Goal: Transaction & Acquisition: Purchase product/service

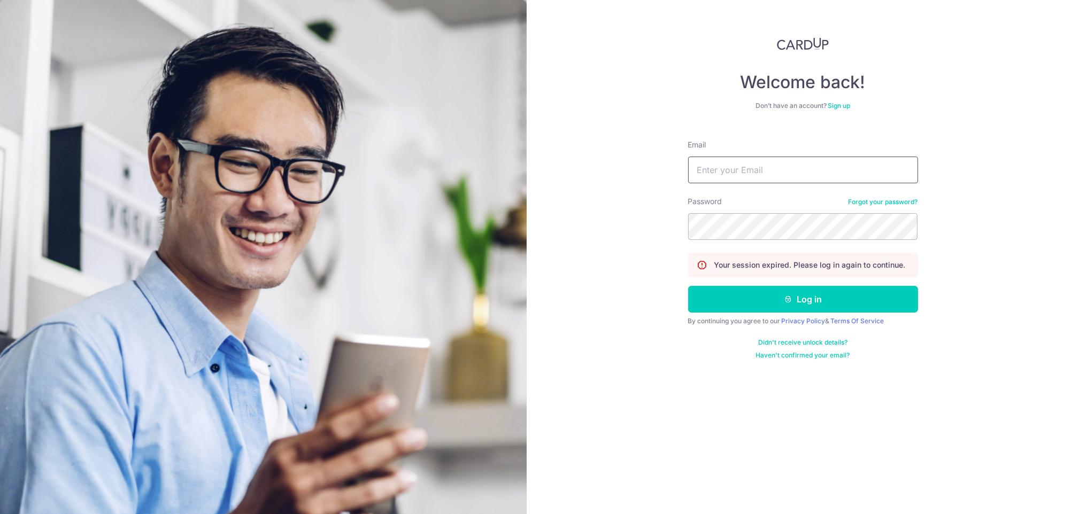
click at [741, 174] on input "Email" at bounding box center [803, 170] width 230 height 27
paste input "franktay@oceancne.com"
type input "franktay@oceancne.com"
click at [760, 297] on button "Log in" at bounding box center [803, 299] width 230 height 27
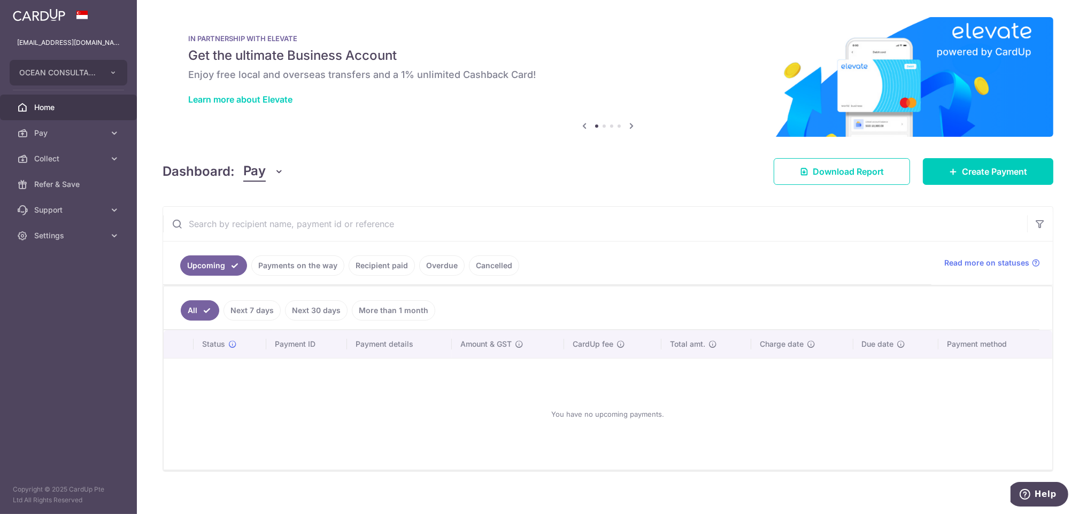
click at [481, 267] on link "Cancelled" at bounding box center [494, 265] width 50 height 20
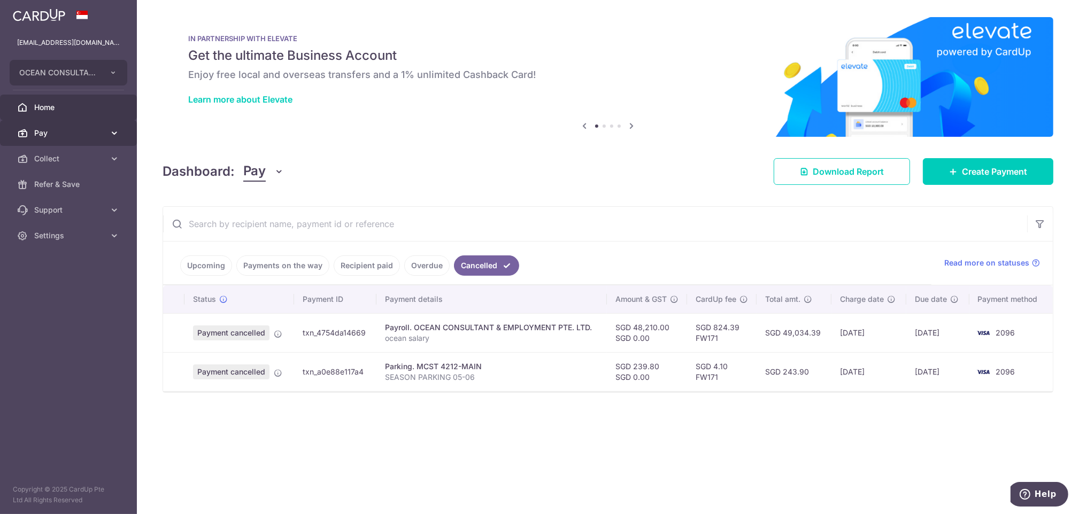
click at [46, 130] on span "Pay" at bounding box center [69, 133] width 71 height 11
click at [43, 142] on link "Pay" at bounding box center [68, 133] width 137 height 26
click at [52, 135] on span "Pay" at bounding box center [69, 133] width 71 height 11
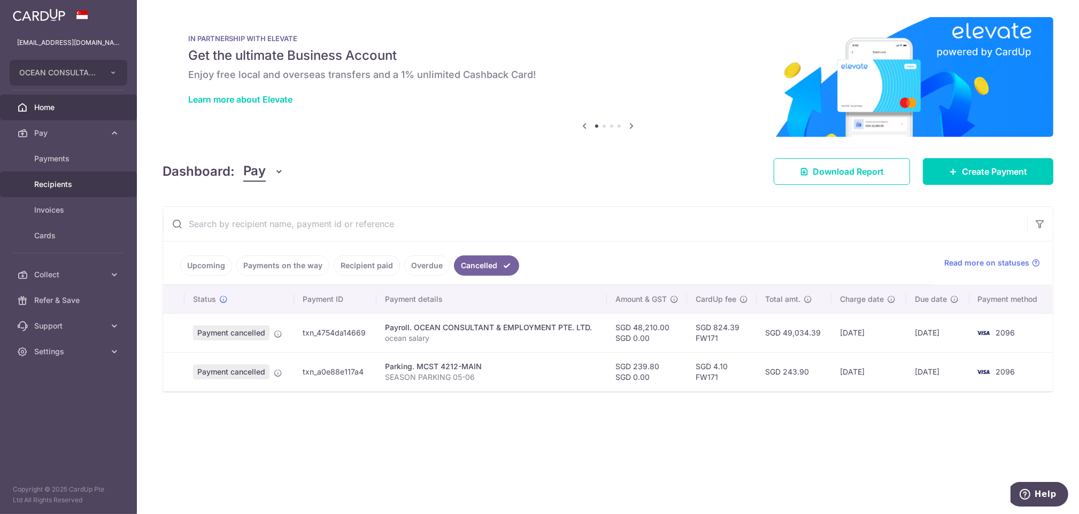
click at [48, 187] on span "Recipients" at bounding box center [69, 184] width 71 height 11
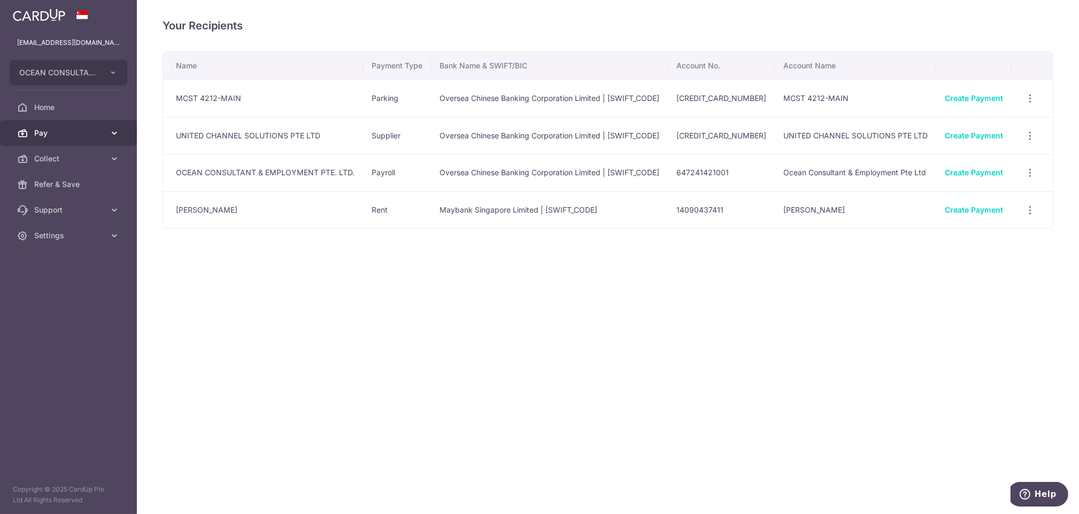
click at [44, 136] on span "Pay" at bounding box center [69, 133] width 71 height 11
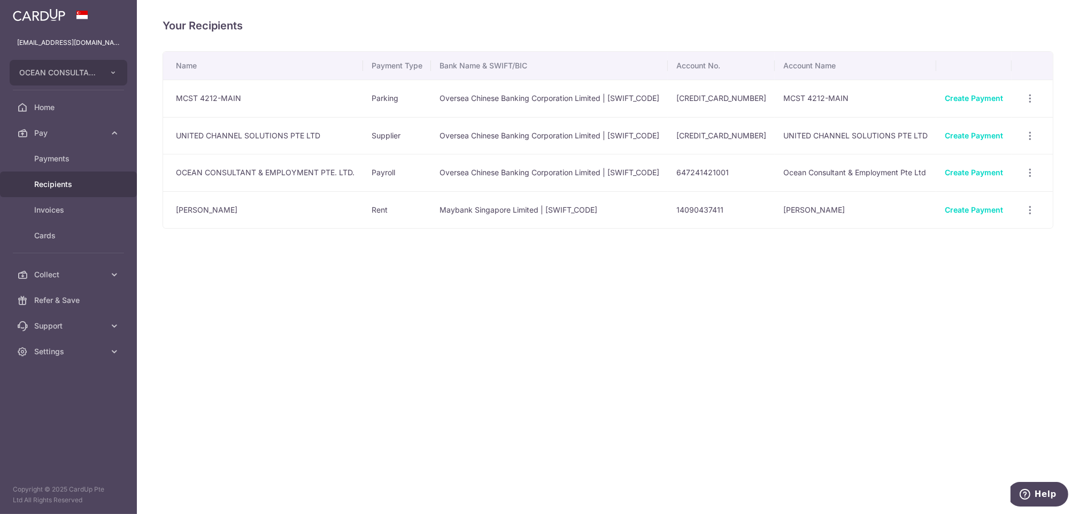
click at [24, 10] on img at bounding box center [39, 15] width 52 height 13
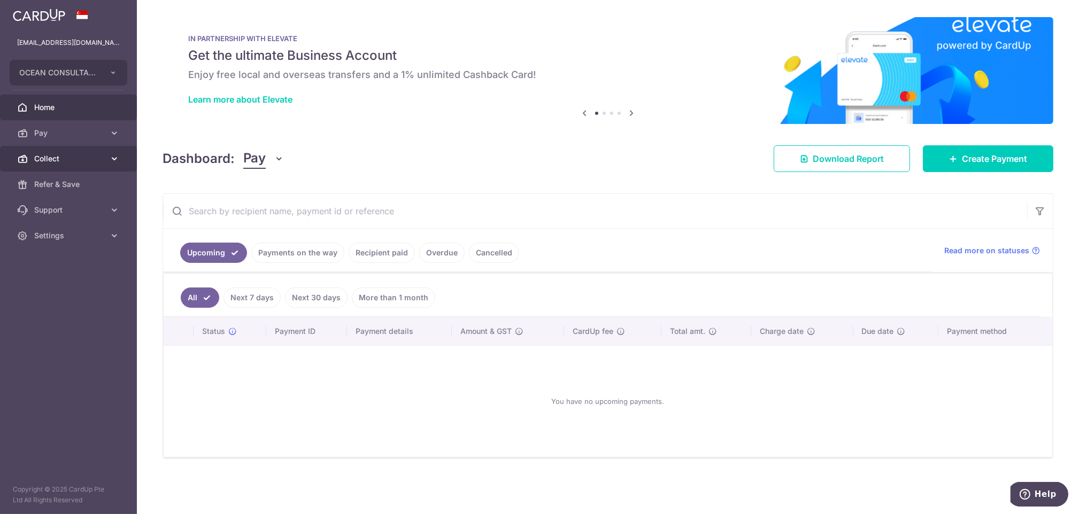
click at [41, 149] on link "Collect" at bounding box center [68, 159] width 137 height 26
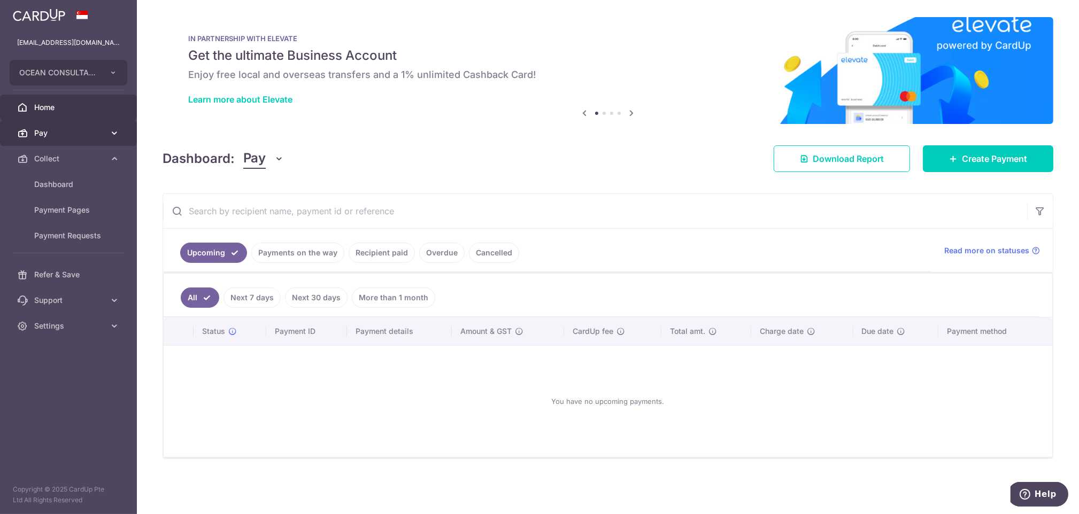
click at [41, 135] on span "Pay" at bounding box center [69, 133] width 71 height 11
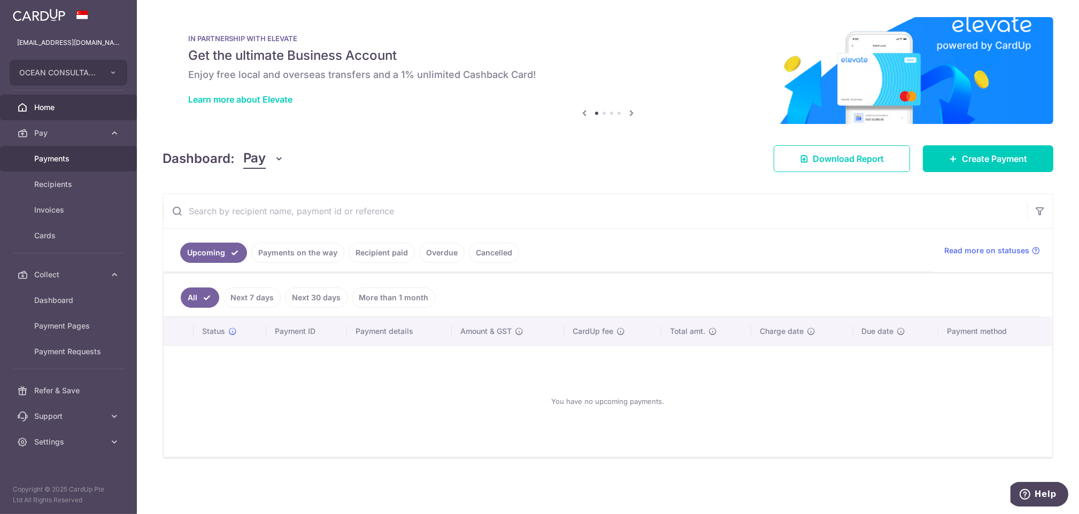
click at [57, 160] on span "Payments" at bounding box center [69, 158] width 71 height 11
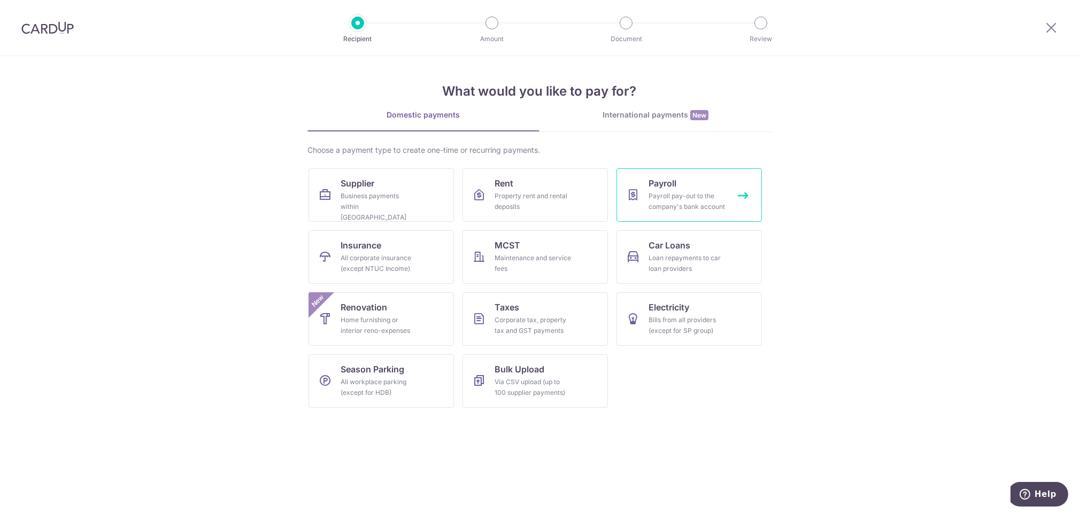
click at [677, 195] on div "Payroll pay-out to the company's bank account" at bounding box center [686, 201] width 77 height 21
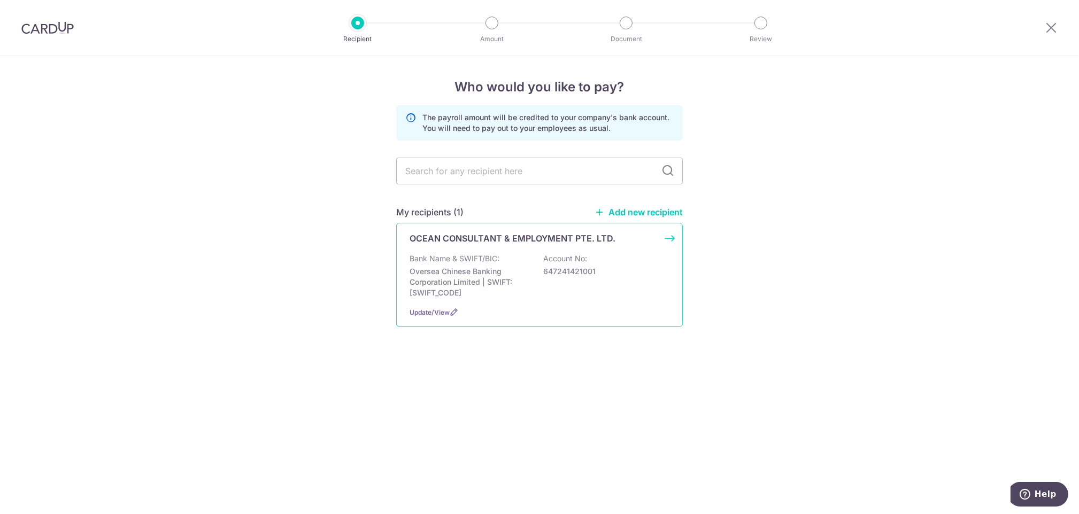
click at [513, 275] on p "Oversea Chinese Banking Corporation Limited | SWIFT: [SWIFT_CODE]" at bounding box center [469, 282] width 120 height 32
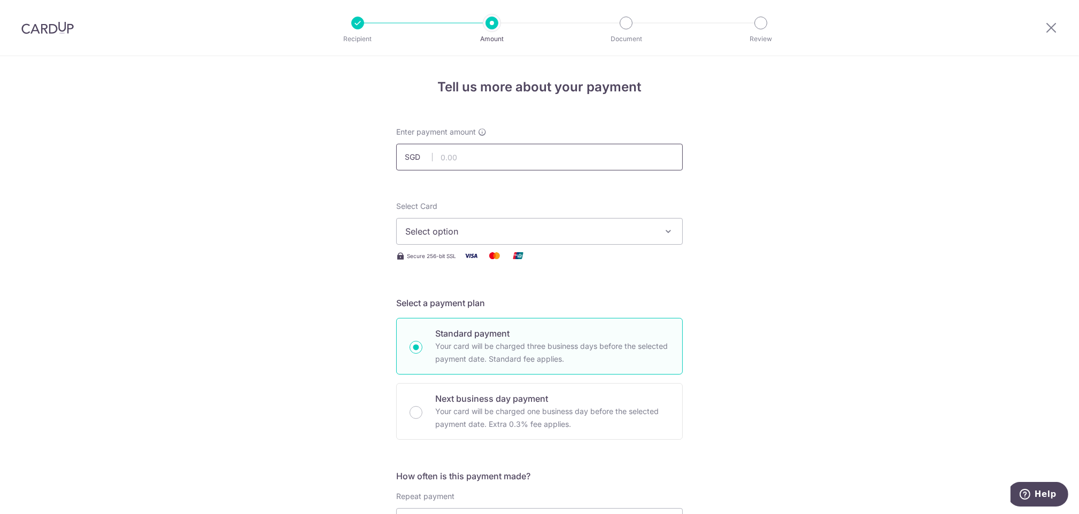
drag, startPoint x: 504, startPoint y: 150, endPoint x: 514, endPoint y: 150, distance: 9.6
click at [506, 150] on input "text" at bounding box center [539, 157] width 286 height 27
click at [528, 153] on input "text" at bounding box center [539, 157] width 286 height 27
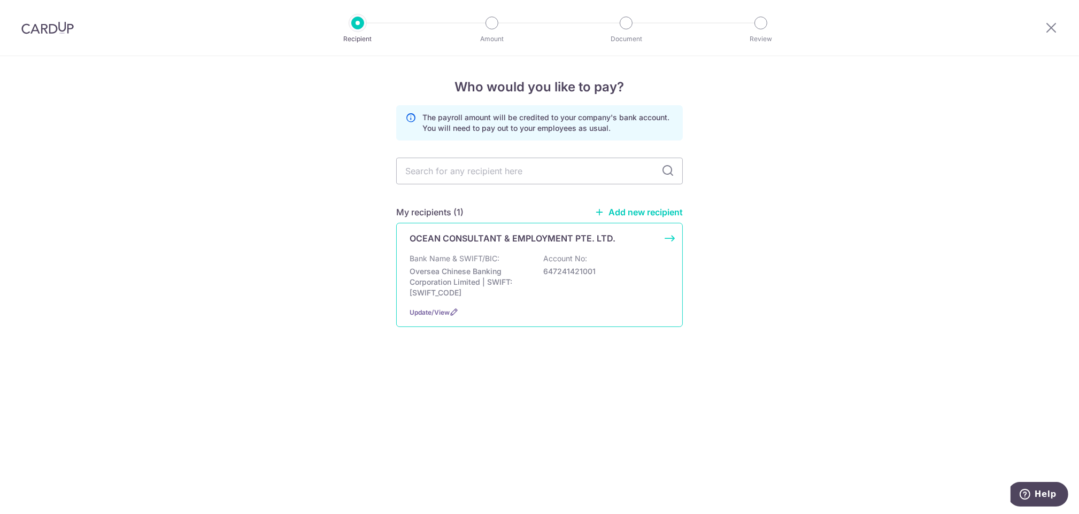
click at [475, 290] on p "Oversea Chinese Banking Corporation Limited | SWIFT: [SWIFT_CODE]" at bounding box center [469, 282] width 120 height 32
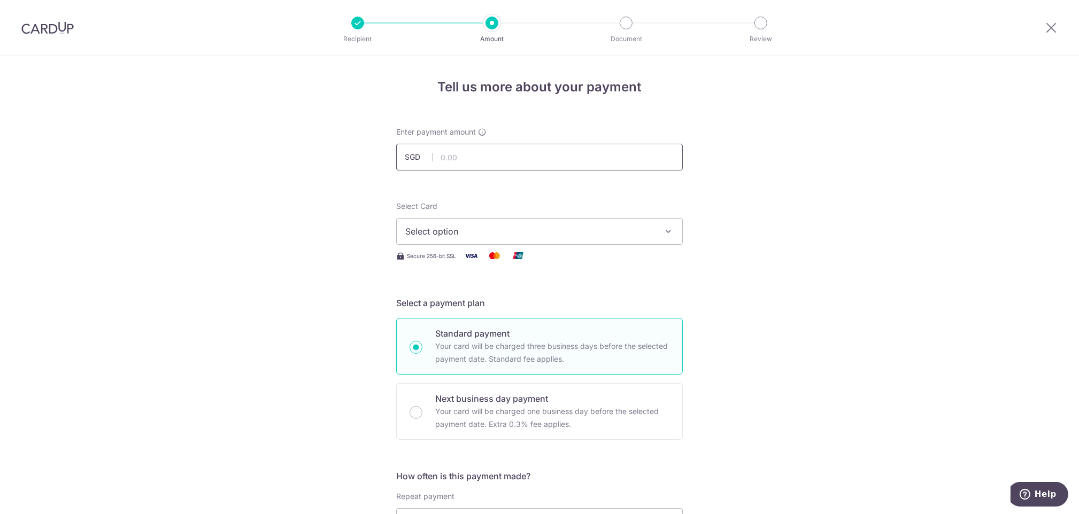
click at [459, 151] on input "text" at bounding box center [539, 157] width 286 height 27
type input "48,210.00"
click at [469, 235] on span "Select option" at bounding box center [529, 231] width 249 height 13
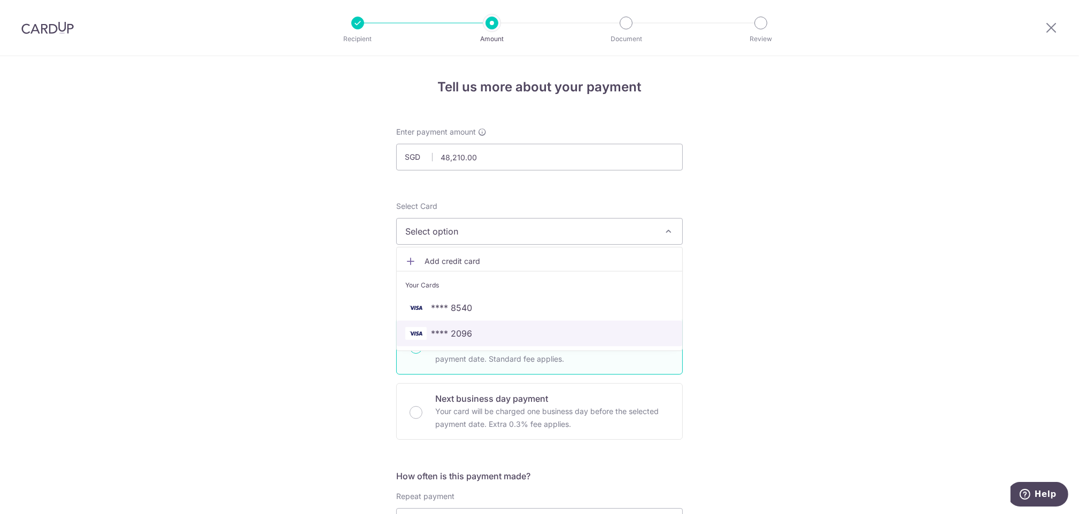
click at [434, 331] on span "**** 2096" at bounding box center [451, 333] width 41 height 13
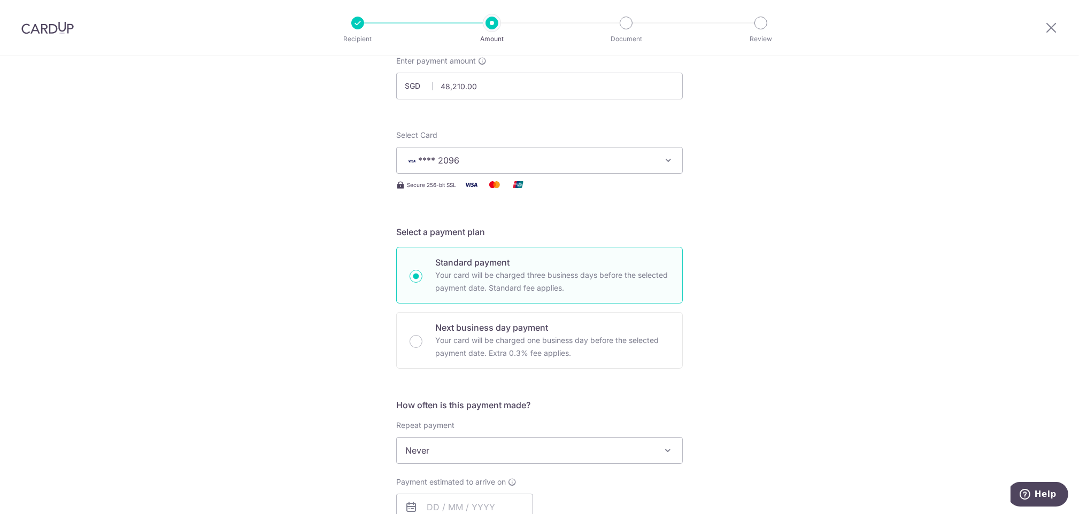
scroll to position [285, 0]
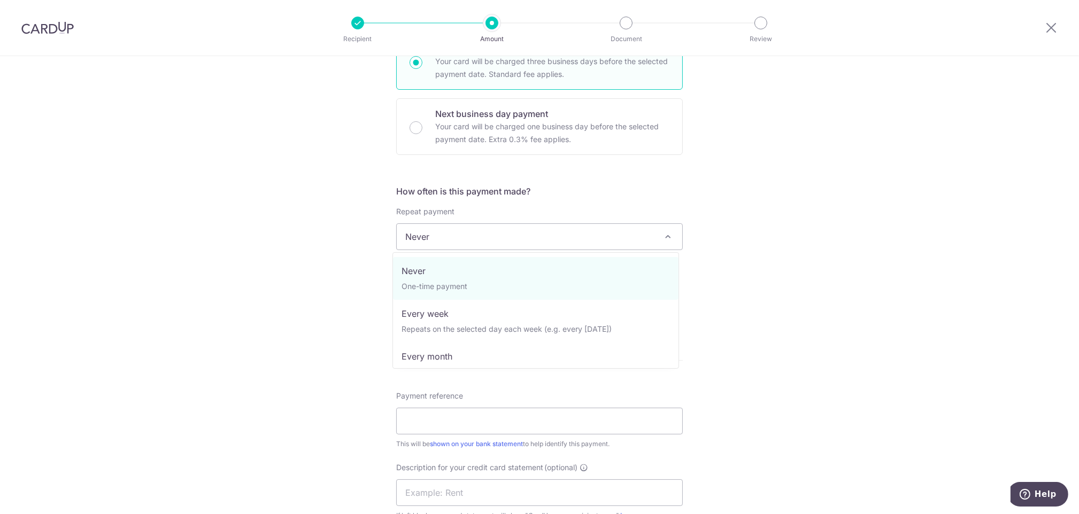
click at [438, 233] on span "Never" at bounding box center [539, 237] width 285 height 26
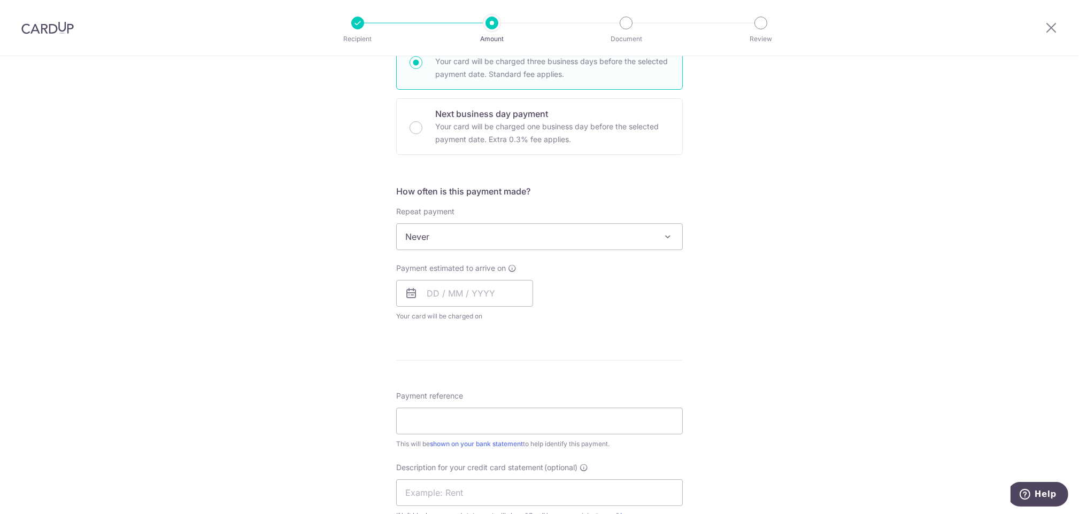
click at [438, 233] on span "Never" at bounding box center [539, 237] width 285 height 26
click at [446, 290] on input "text" at bounding box center [464, 293] width 137 height 27
click at [458, 408] on link "14" at bounding box center [460, 412] width 17 height 17
type input "14/10/2025"
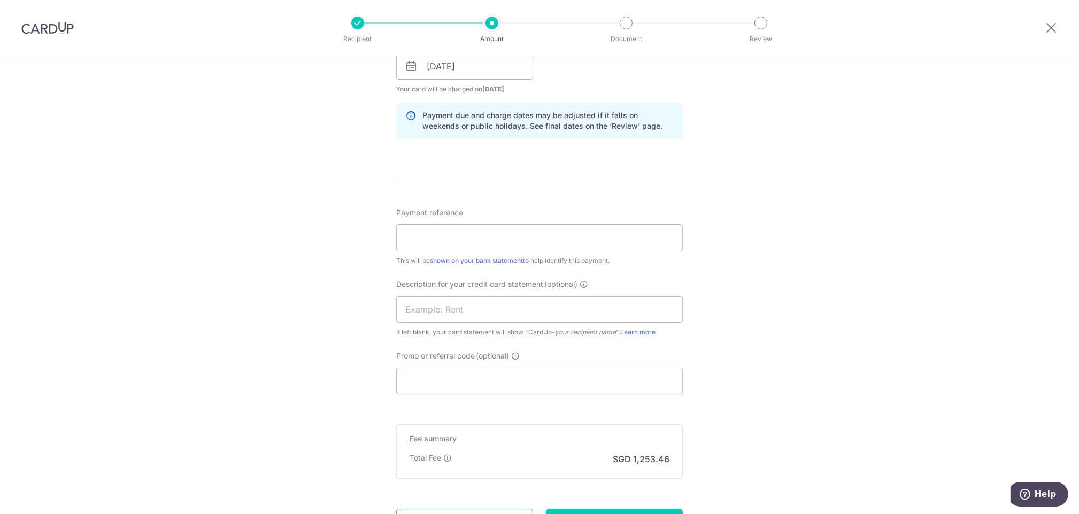
scroll to position [570, 0]
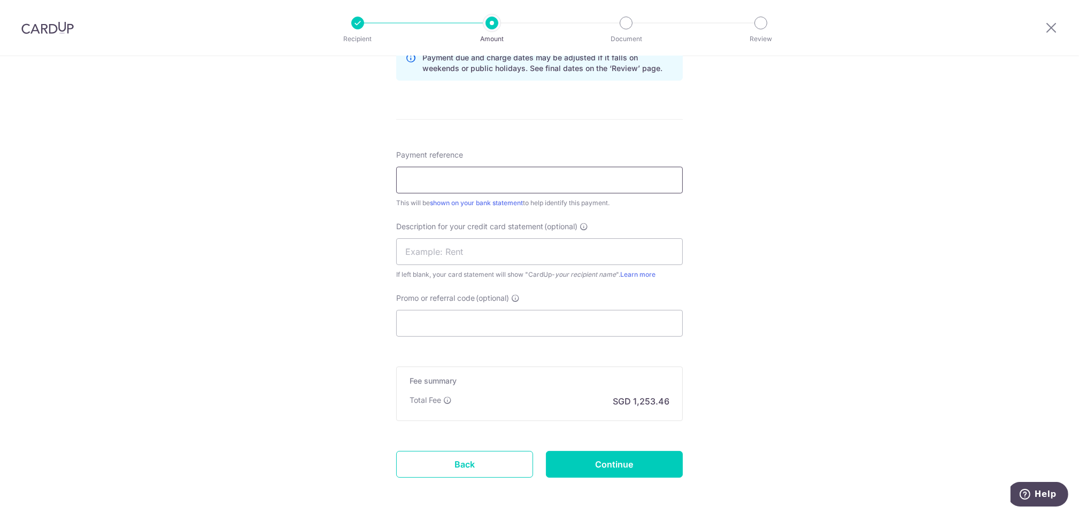
click at [412, 175] on input "Payment reference" at bounding box center [539, 180] width 286 height 27
type input "p"
type input "Payroll for Sep 25"
drag, startPoint x: 496, startPoint y: 174, endPoint x: 376, endPoint y: 181, distance: 120.0
click at [376, 181] on div "Tell us more about your payment Enter payment amount SGD 48,210.00 48210.00 Sel…" at bounding box center [539, 22] width 1079 height 1072
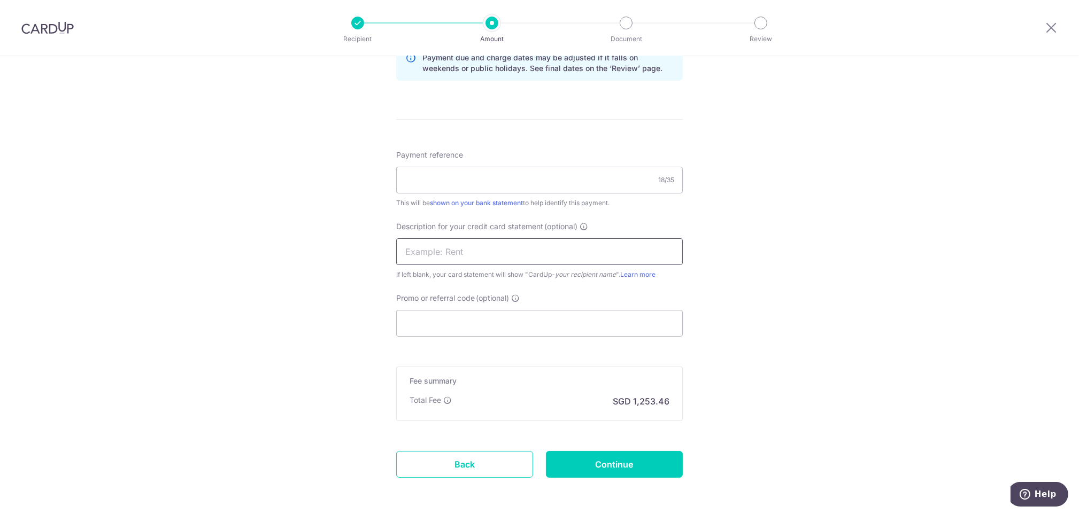
paste input "Payroll for Sep"
type input "Payroll for Sep"
click at [436, 168] on input "Payment reference" at bounding box center [539, 180] width 286 height 27
type input "Ocean Consultant & Employment PL"
click at [544, 247] on input "Payroll for Sep" at bounding box center [539, 251] width 286 height 27
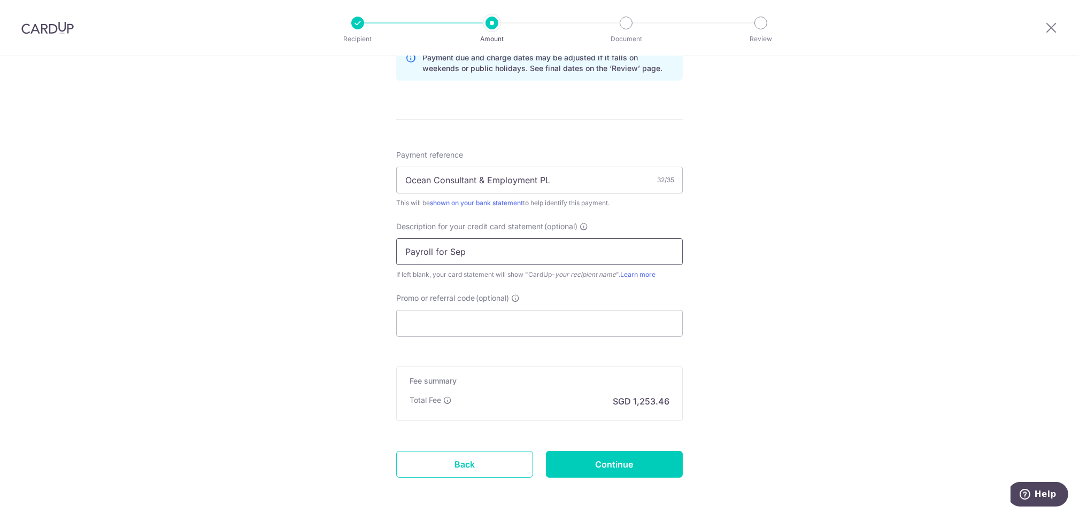
drag, startPoint x: 430, startPoint y: 250, endPoint x: 704, endPoint y: 258, distance: 274.3
click at [704, 259] on div "Tell us more about your payment Enter payment amount SGD 48,210.00 48210.00 Sel…" at bounding box center [539, 22] width 1079 height 1072
click at [400, 251] on input "Payroll Sep 25" at bounding box center [539, 251] width 286 height 27
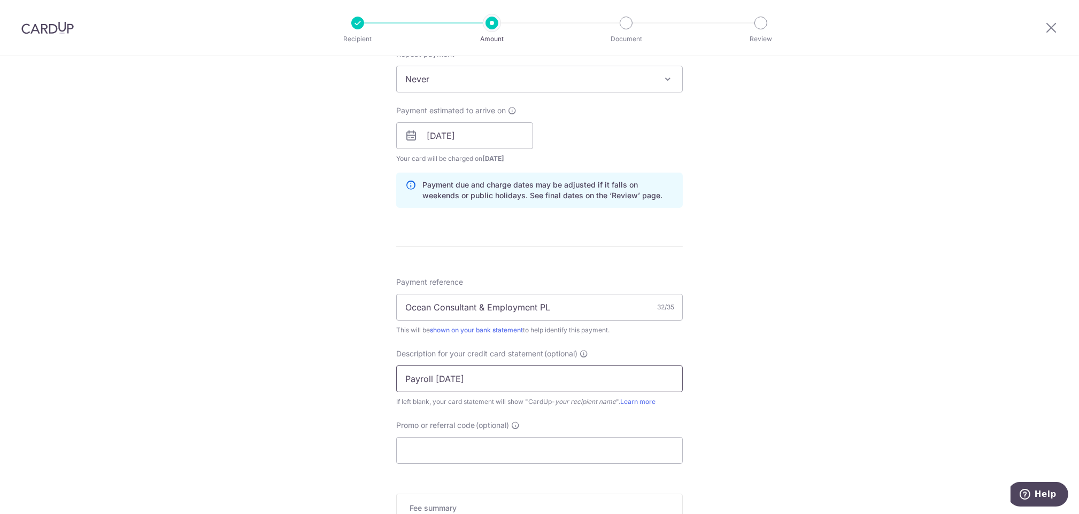
scroll to position [613, 0]
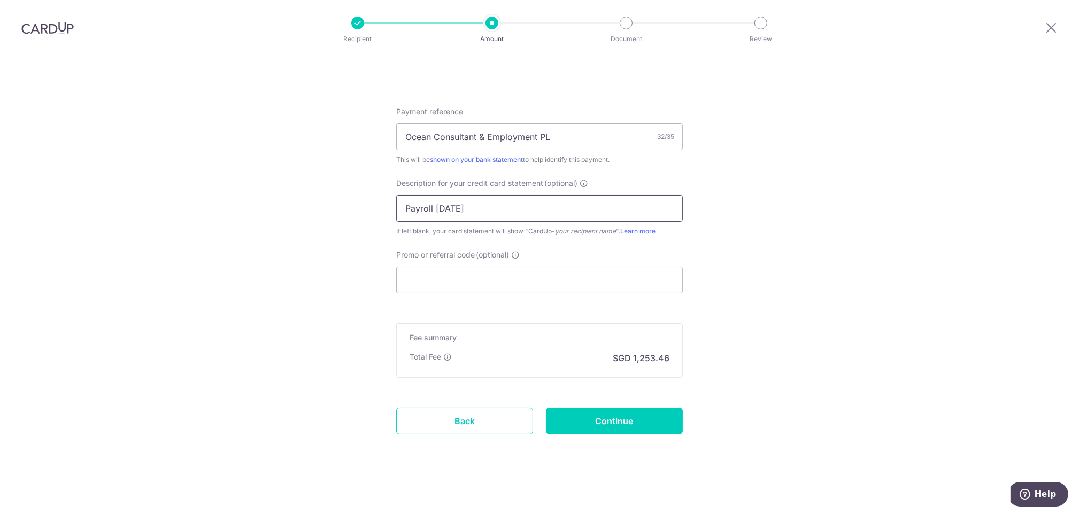
type input "Payroll Sep 25"
click at [616, 422] on input "Continue" at bounding box center [614, 421] width 137 height 27
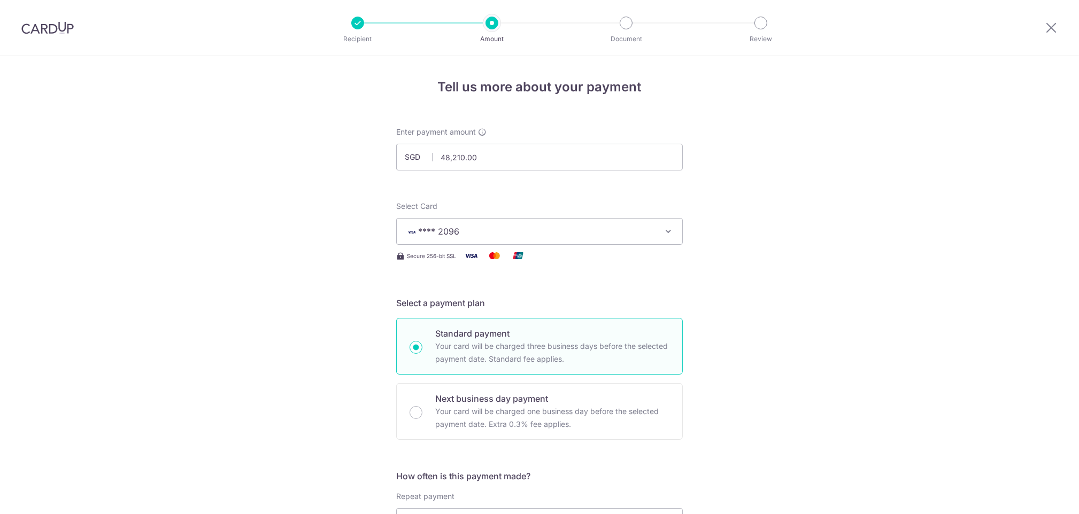
scroll to position [627, 0]
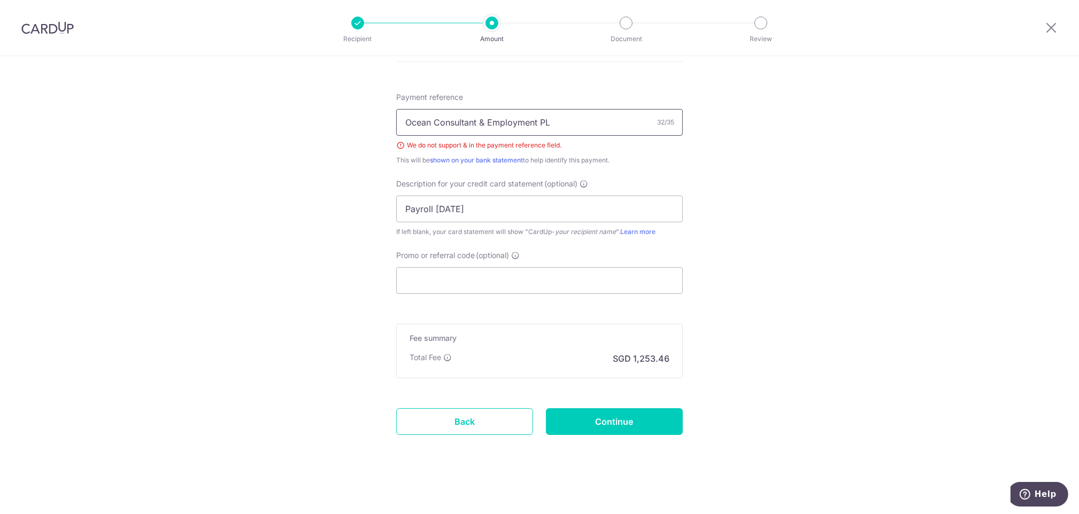
click at [564, 122] on input "Ocean Consultant & Employment PL" at bounding box center [539, 122] width 286 height 27
click at [476, 121] on input "Ocean Consultant & Employment PL" at bounding box center [539, 122] width 286 height 27
type input "Ocean Consultant"
click at [508, 207] on input "Payroll Sep 25" at bounding box center [539, 209] width 286 height 27
click at [500, 118] on input "Ocean Consultant" at bounding box center [539, 122] width 286 height 27
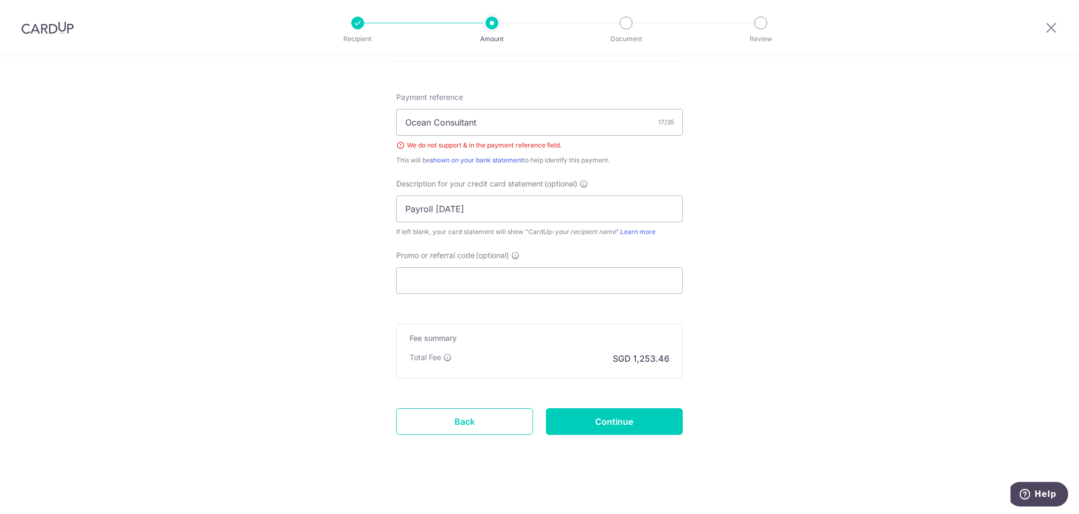
click at [396, 148] on div "We do not support & in the payment reference field." at bounding box center [539, 145] width 286 height 11
click at [397, 148] on div "We do not support & in the payment reference field." at bounding box center [539, 145] width 286 height 11
click at [627, 417] on input "Continue" at bounding box center [614, 421] width 137 height 27
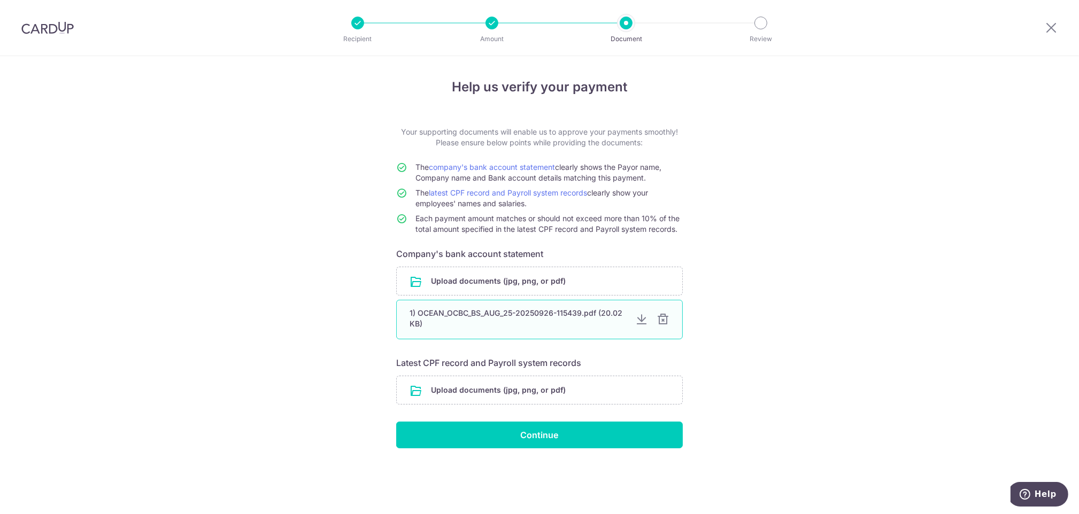
click at [638, 321] on div at bounding box center [641, 319] width 13 height 13
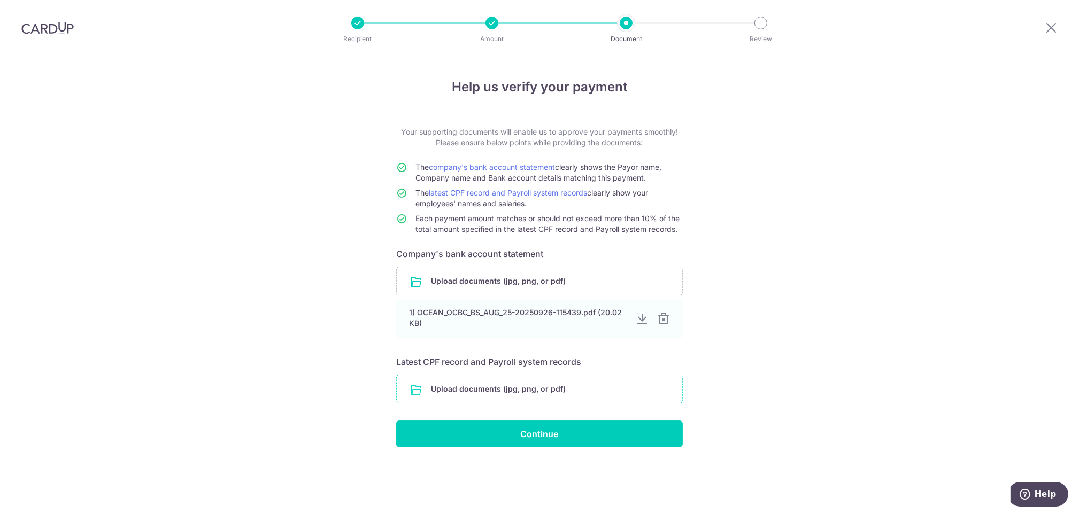
click at [537, 392] on input "file" at bounding box center [539, 389] width 285 height 28
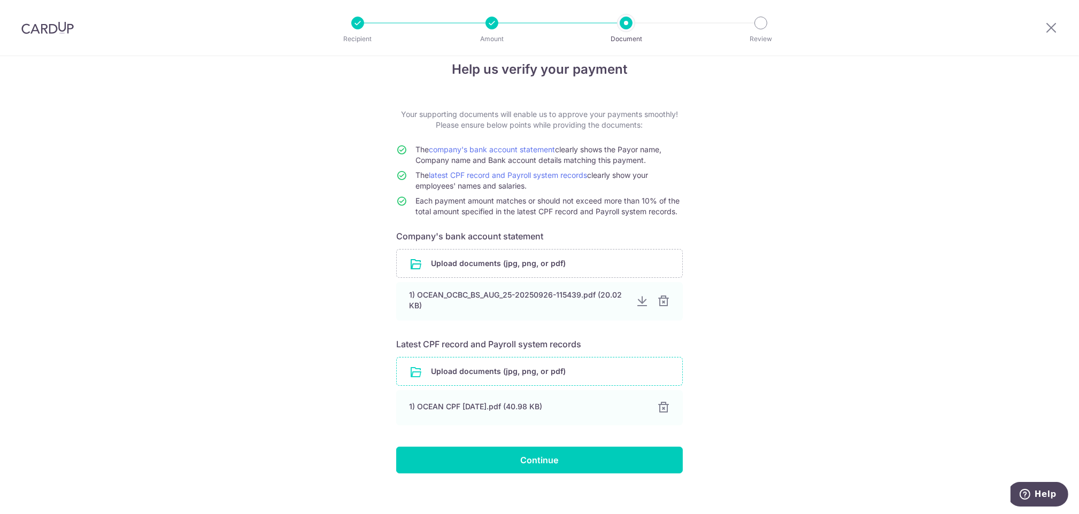
scroll to position [27, 0]
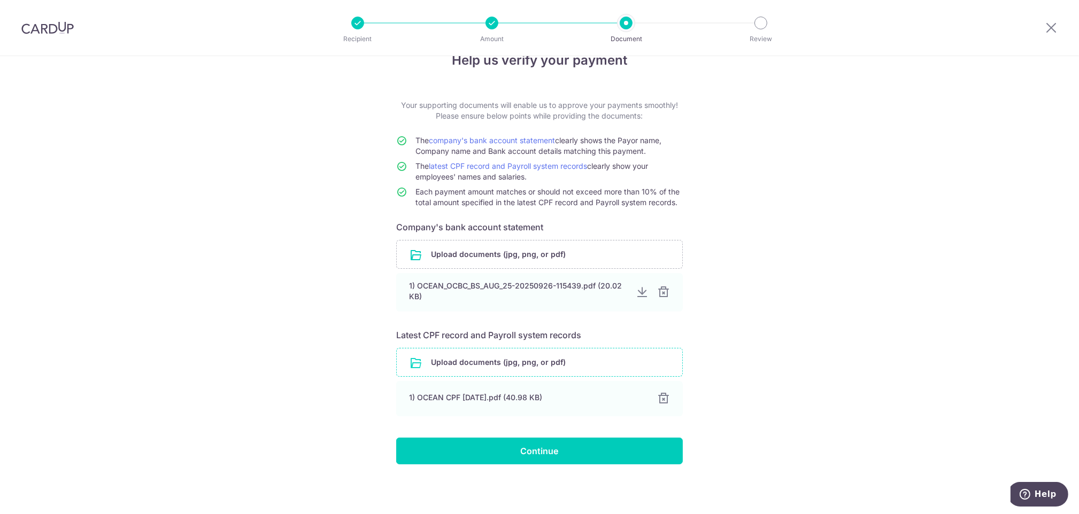
click at [611, 365] on input "file" at bounding box center [539, 362] width 285 height 28
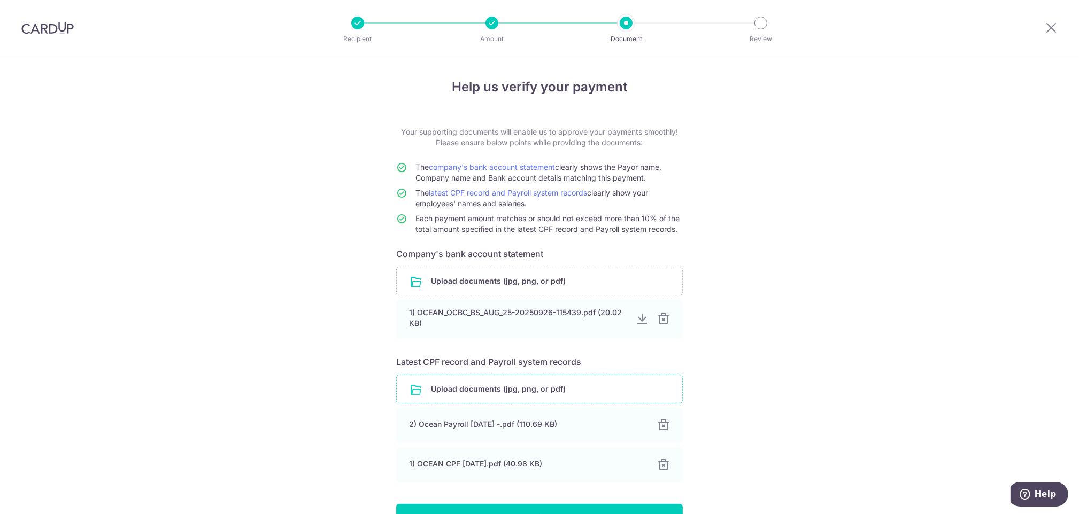
scroll to position [66, 0]
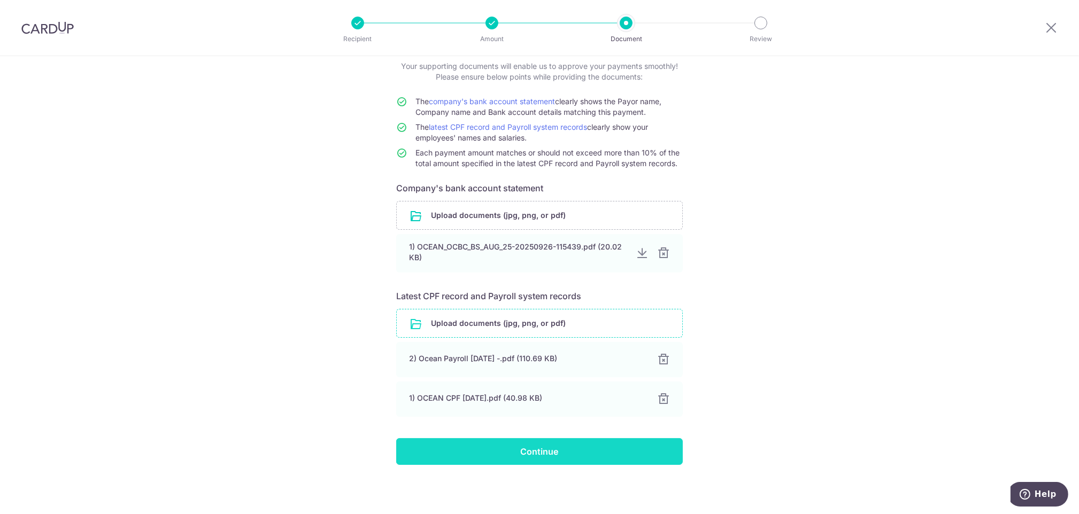
click at [500, 454] on input "Continue" at bounding box center [539, 451] width 286 height 27
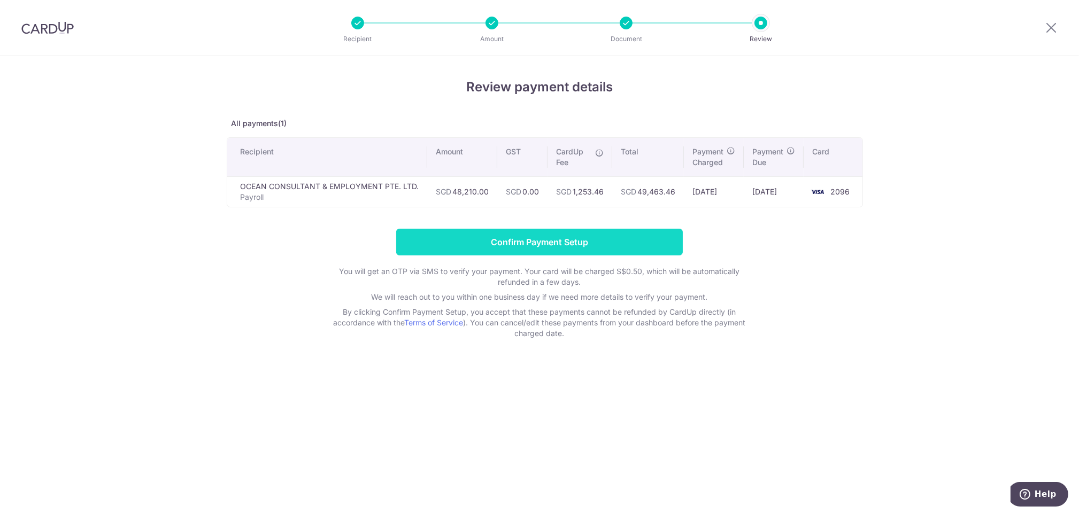
click at [601, 236] on input "Confirm Payment Setup" at bounding box center [539, 242] width 286 height 27
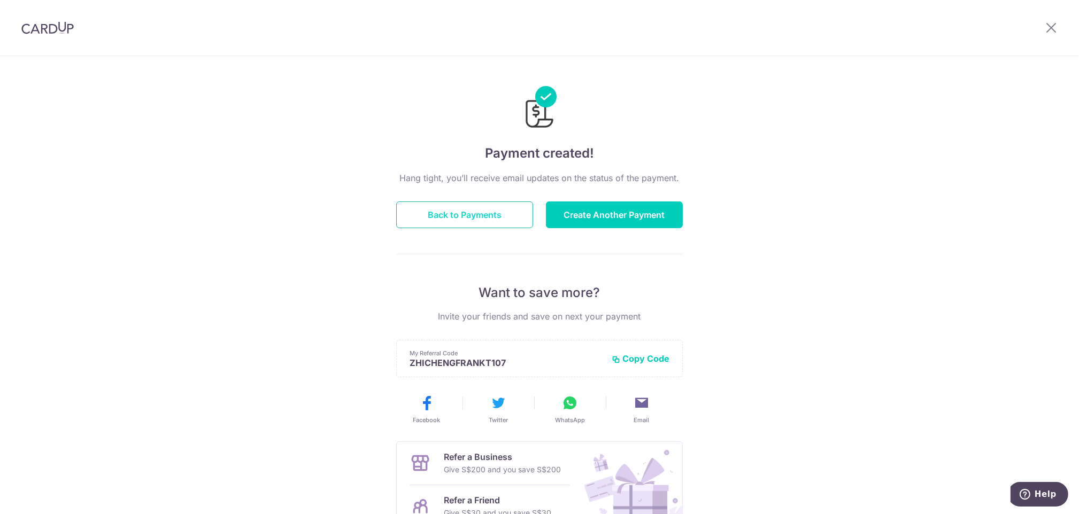
click at [467, 216] on button "Back to Payments" at bounding box center [464, 215] width 137 height 27
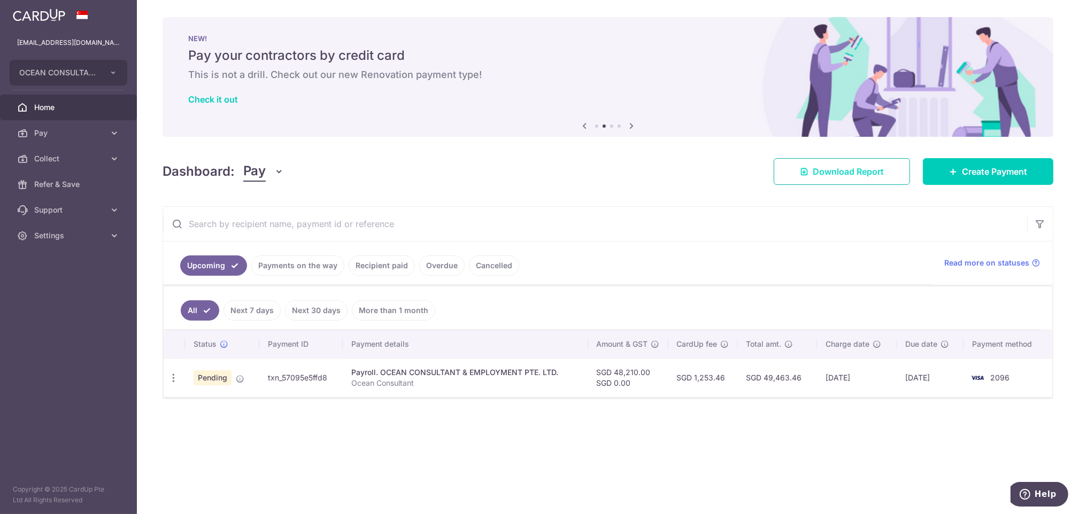
click at [861, 172] on span "Download Report" at bounding box center [847, 171] width 71 height 13
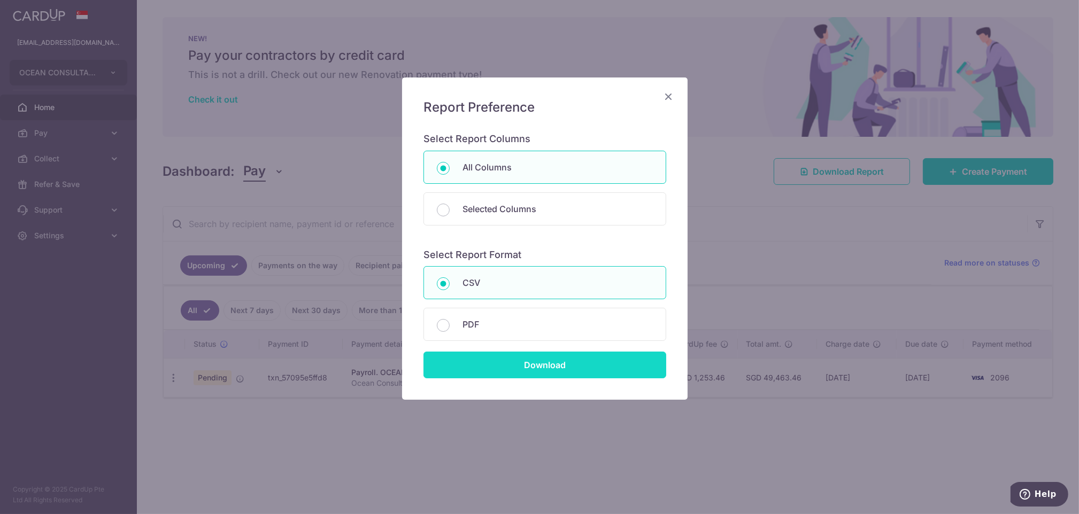
click at [478, 355] on input "Download" at bounding box center [544, 365] width 243 height 27
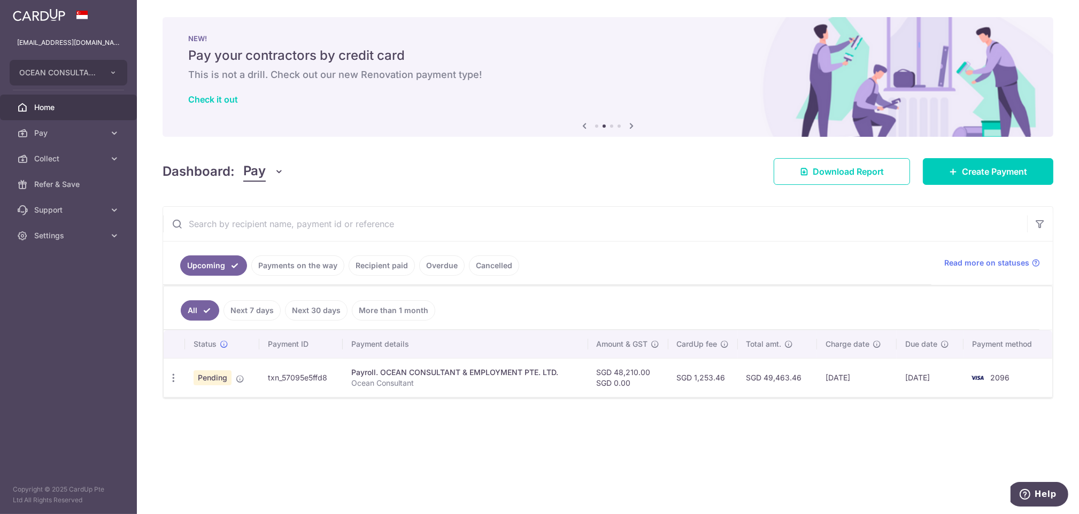
click at [867, 505] on div "× Pause Schedule Pause all future payments in this series Pause just this one p…" at bounding box center [608, 257] width 942 height 514
